Goal: Find specific page/section: Find specific page/section

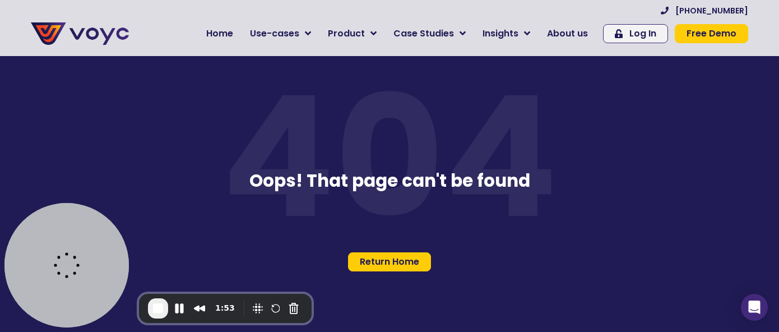
click at [166, 308] on button "End Recording" at bounding box center [158, 308] width 20 height 20
